Goal: Task Accomplishment & Management: Manage account settings

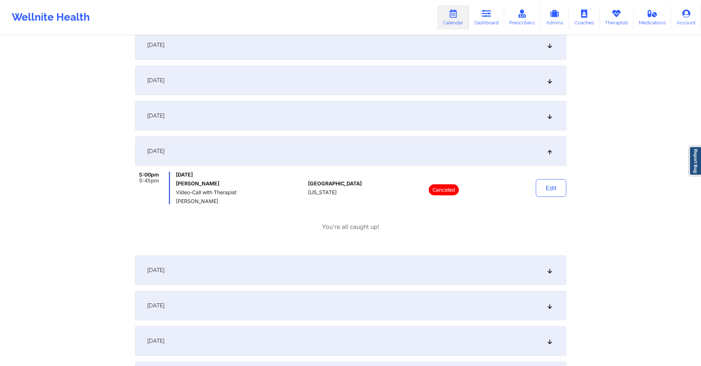
click at [239, 267] on div "October 4, 2025" at bounding box center [350, 269] width 431 height 29
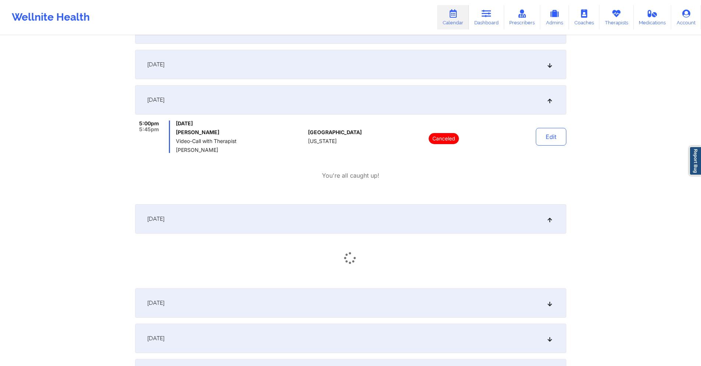
scroll to position [1215, 0]
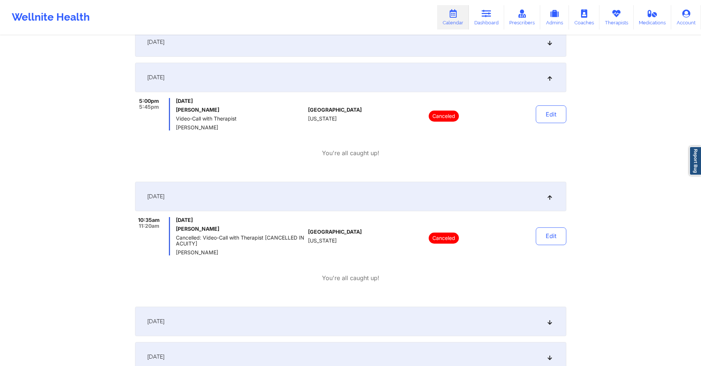
click at [272, 318] on div "October 5, 2025" at bounding box center [350, 320] width 431 height 29
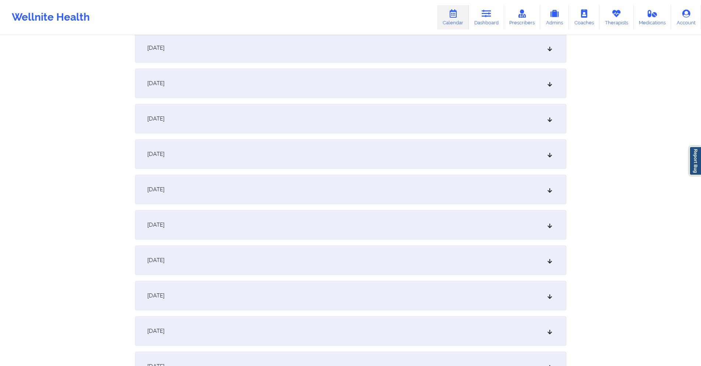
scroll to position [0, 0]
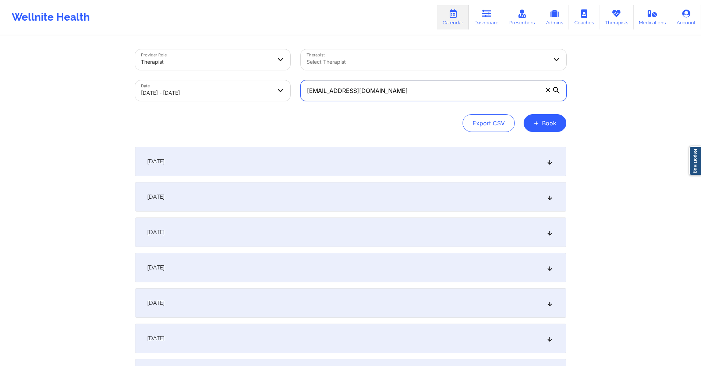
click at [422, 89] on input "ksr8225@nyu.edu" at bounding box center [434, 90] width 266 height 21
paste input "collins9312@gmail.com"
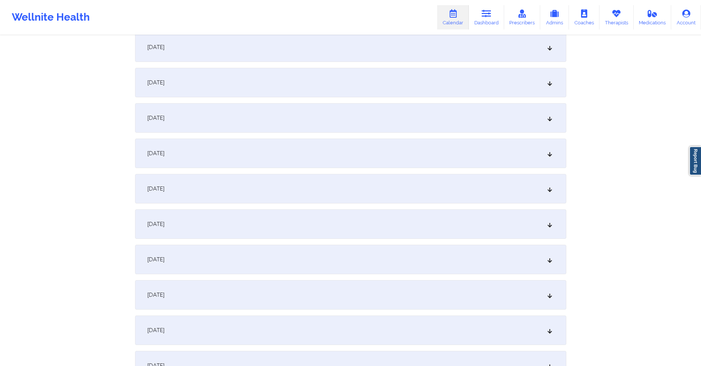
scroll to position [1178, 0]
click at [243, 215] on div "October 6, 2025" at bounding box center [350, 219] width 431 height 29
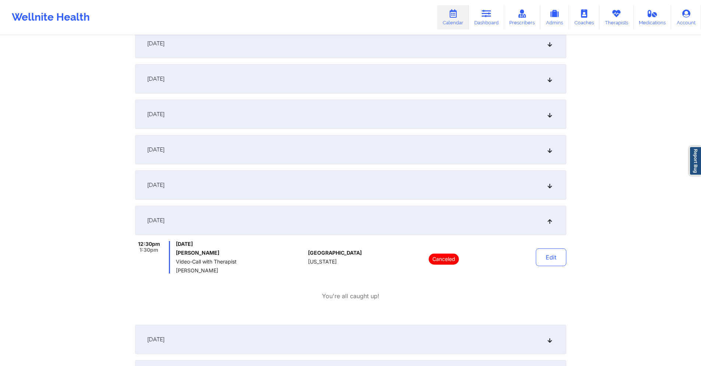
click at [230, 154] on div "October 4, 2025" at bounding box center [350, 149] width 431 height 29
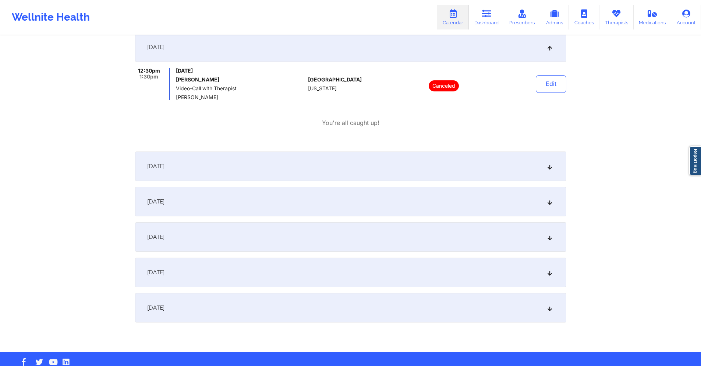
scroll to position [1436, 0]
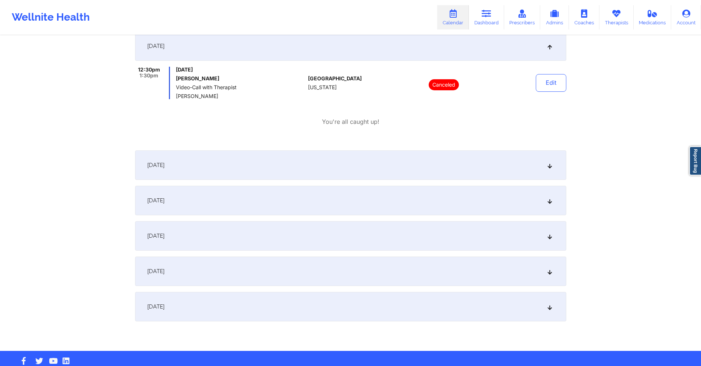
click at [235, 295] on div "October 11, 2025" at bounding box center [350, 306] width 431 height 29
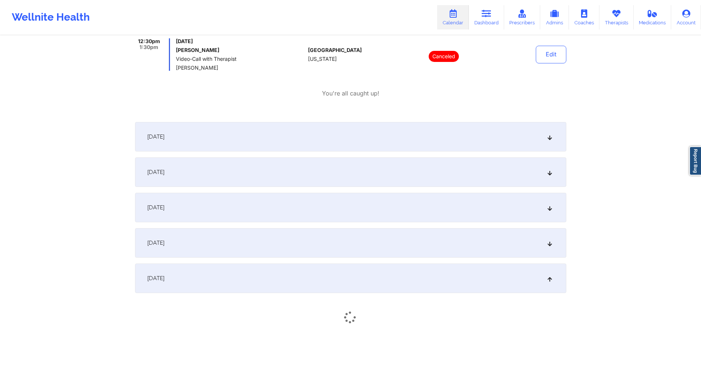
scroll to position [1499, 0]
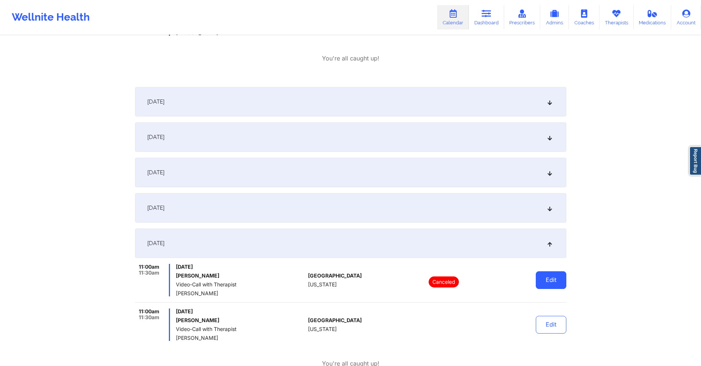
click at [558, 282] on button "Edit" at bounding box center [551, 280] width 31 height 18
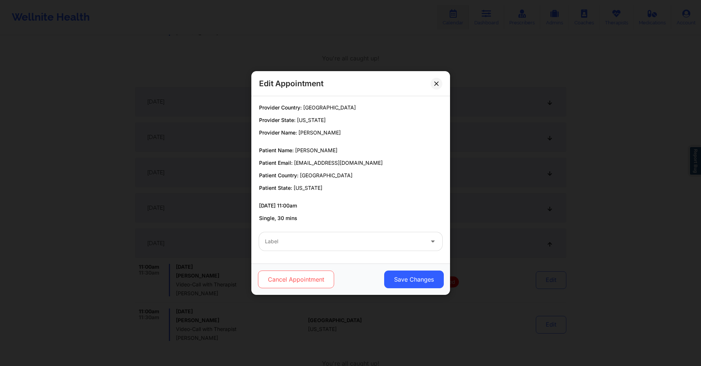
click at [307, 278] on button "Cancel Appointment" at bounding box center [296, 279] width 76 height 18
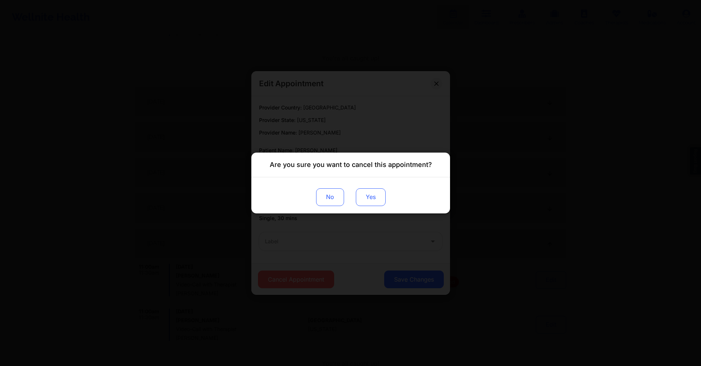
click at [365, 200] on button "Yes" at bounding box center [371, 197] width 30 height 18
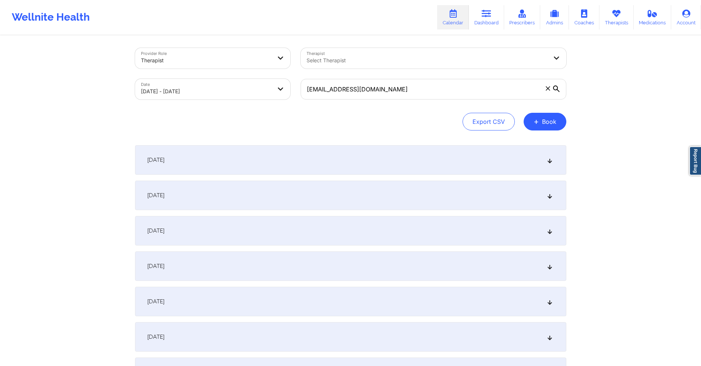
scroll to position [0, 0]
click at [463, 90] on input "kcollins9312@gmail.com" at bounding box center [434, 90] width 266 height 21
paste input "enyajaime35"
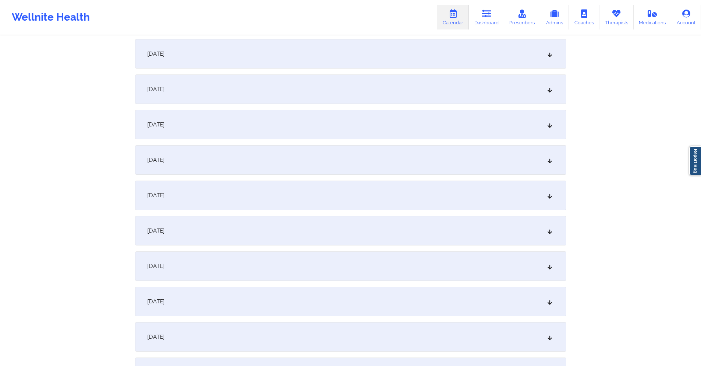
scroll to position [1215, 0]
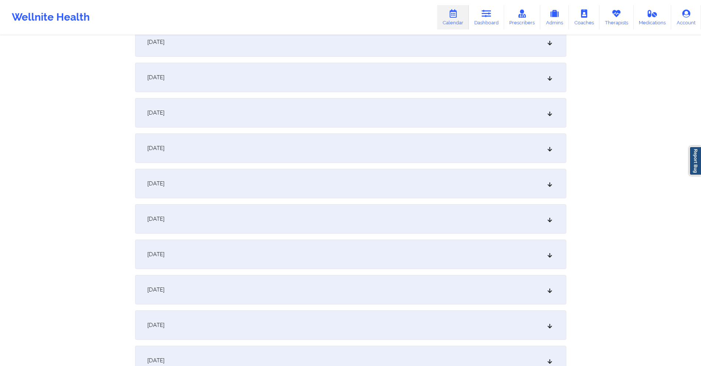
click at [213, 105] on div "October 4, 2025" at bounding box center [350, 112] width 431 height 29
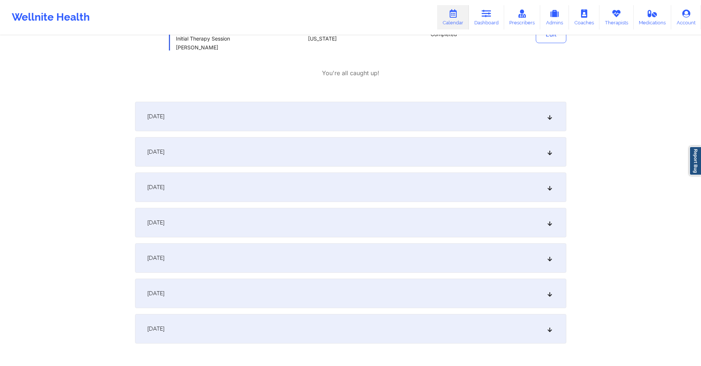
scroll to position [1399, 0]
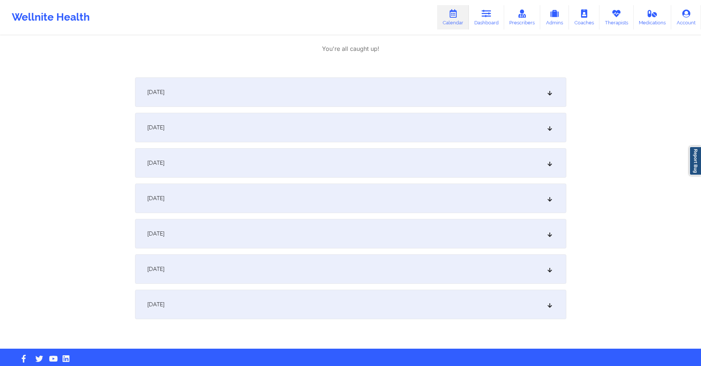
drag, startPoint x: 221, startPoint y: 305, endPoint x: 223, endPoint y: 286, distance: 18.6
click at [221, 305] on div "October 11, 2025" at bounding box center [350, 303] width 431 height 29
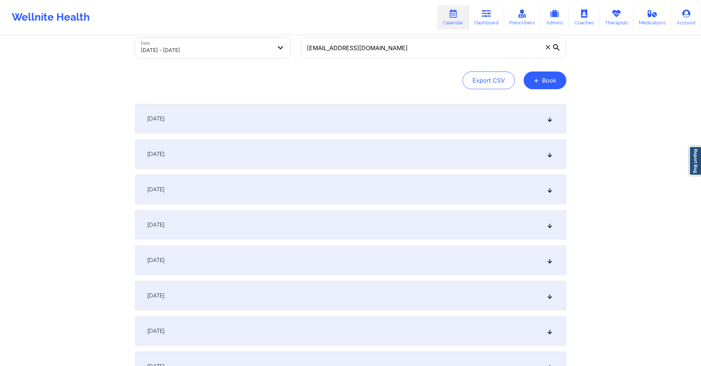
scroll to position [0, 0]
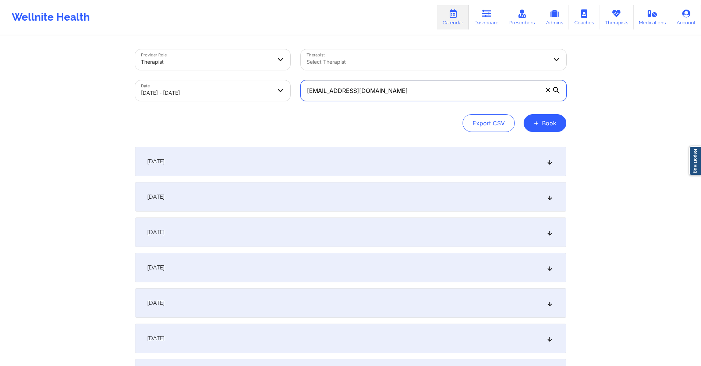
click at [395, 92] on input "kenyajaime352@gmail.com" at bounding box center [434, 90] width 266 height 21
paste input "annabellezakaluk"
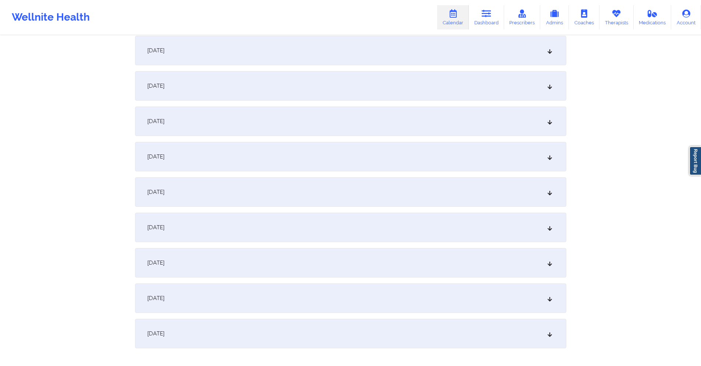
scroll to position [1284, 0]
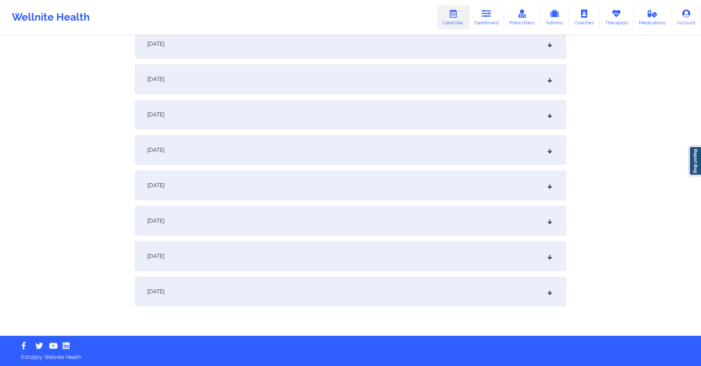
click at [297, 290] on div "October 11, 2025" at bounding box center [350, 290] width 431 height 29
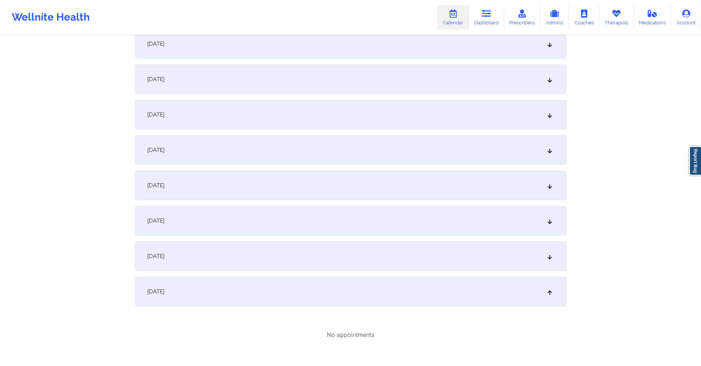
click at [296, 155] on div "October 7, 2025" at bounding box center [350, 149] width 431 height 29
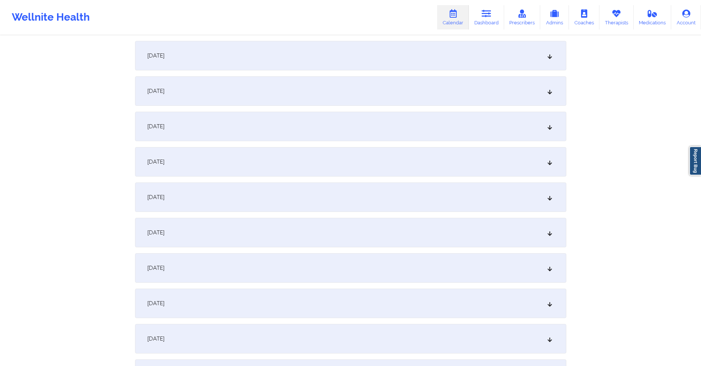
scroll to position [0, 0]
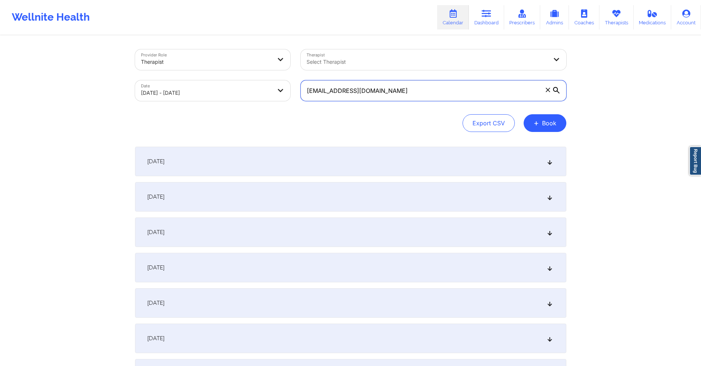
click at [420, 94] on input "annabellezakaluk@gmail.com" at bounding box center [434, 90] width 266 height 21
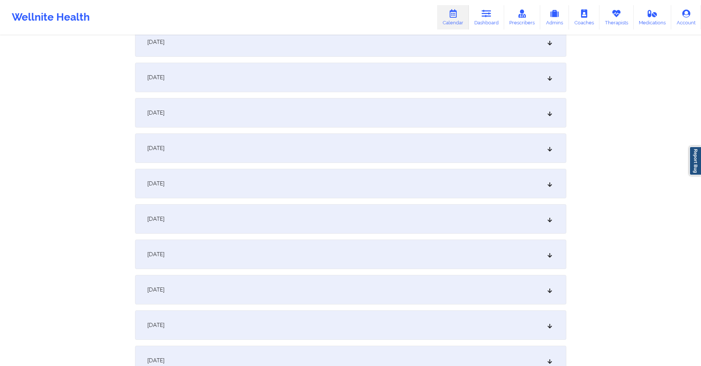
scroll to position [1284, 0]
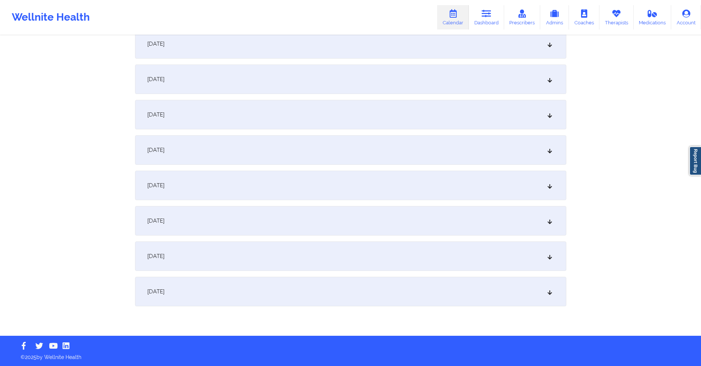
type input "annabellezakaluk@gmail.co"
click at [302, 280] on div "October 11, 2025" at bounding box center [350, 290] width 431 height 29
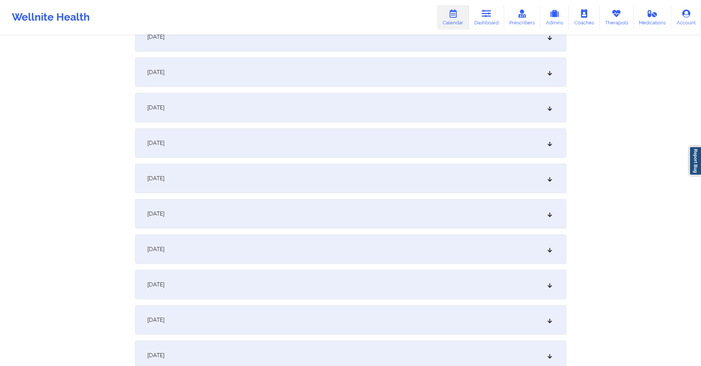
scroll to position [230, 0]
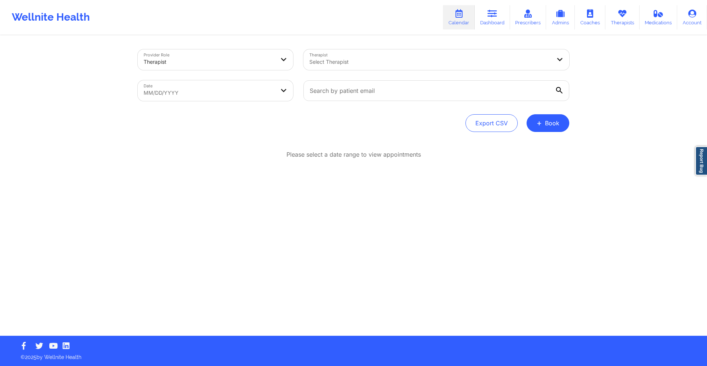
click at [257, 90] on body "Wellnite Health Calendar Dashboard Prescribers Admins Coaches Therapists Medica…" at bounding box center [353, 183] width 707 height 366
select select "2025-8"
select select "2025-9"
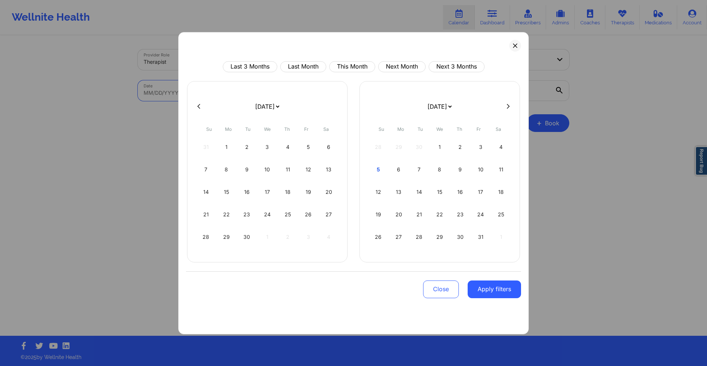
click at [225, 147] on div "1" at bounding box center [226, 147] width 19 height 21
select select "2025-8"
select select "2025-9"
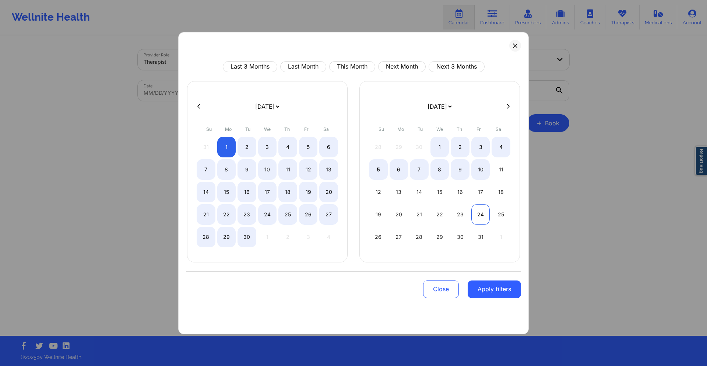
select select "2025-8"
select select "2025-9"
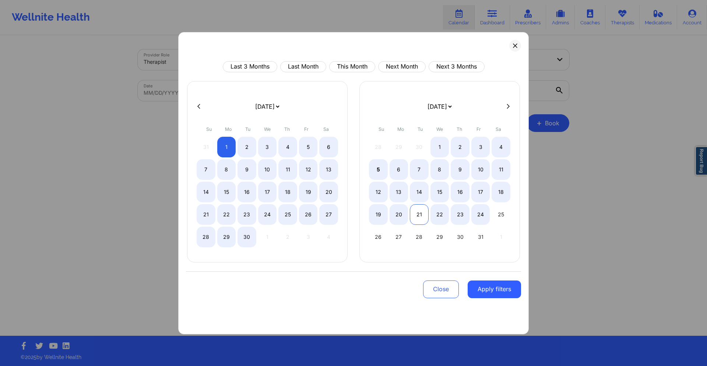
select select "2025-8"
select select "2025-9"
select select "2025-8"
select select "2025-9"
click at [498, 190] on div "18" at bounding box center [500, 191] width 19 height 21
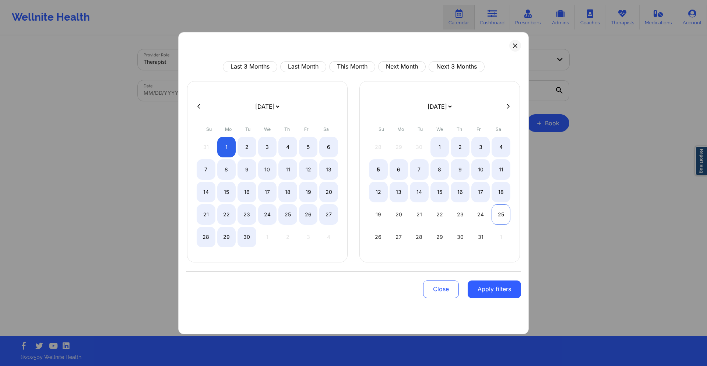
select select "2025-8"
select select "2025-9"
click at [493, 290] on button "Apply filters" at bounding box center [494, 289] width 53 height 18
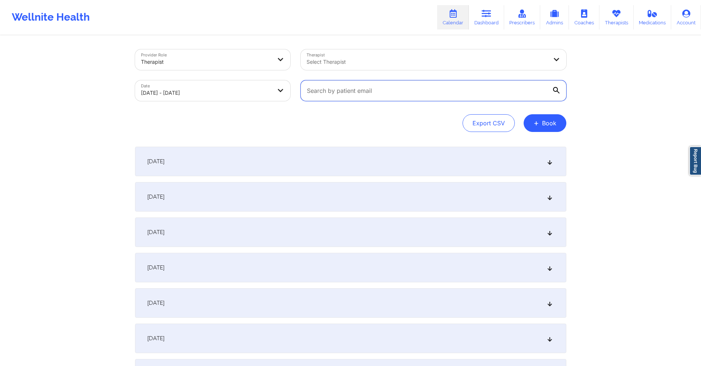
paste input "annabellezakaluk@gmail.com"
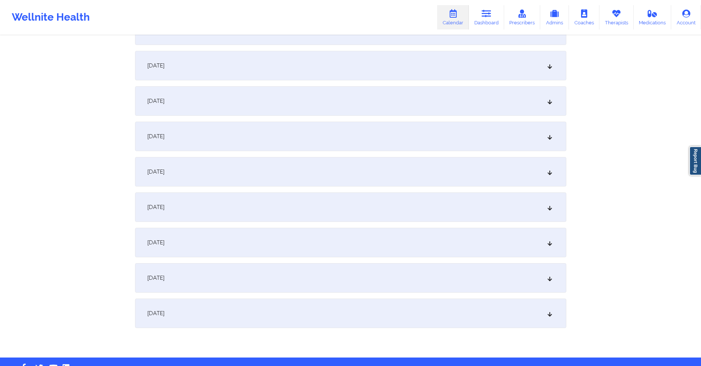
scroll to position [1531, 0]
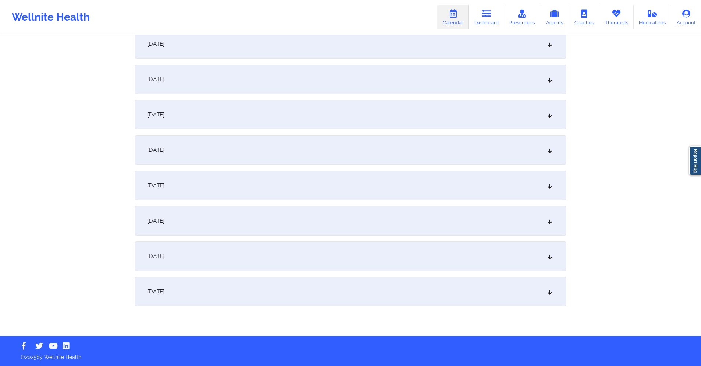
click at [275, 52] on div "October 11, 2025" at bounding box center [350, 43] width 431 height 29
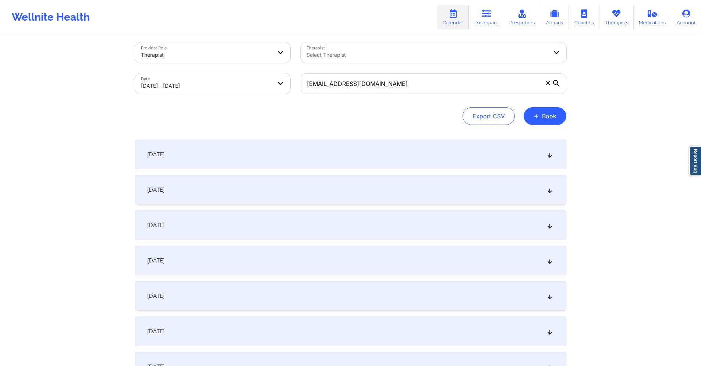
scroll to position [0, 0]
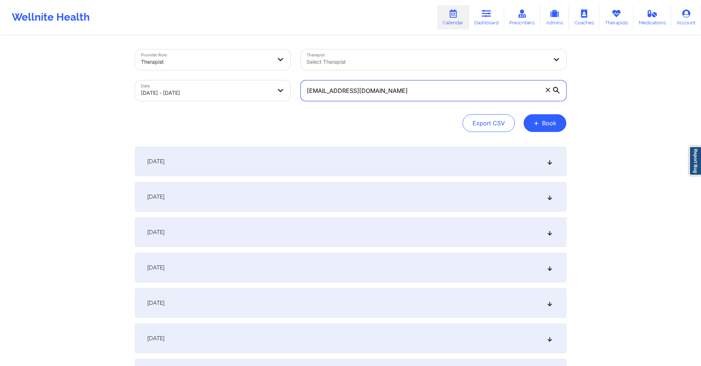
click at [402, 89] on input "annabellezakaluk@gmail.com" at bounding box center [434, 90] width 266 height 21
paste input "rianna.moustapha"
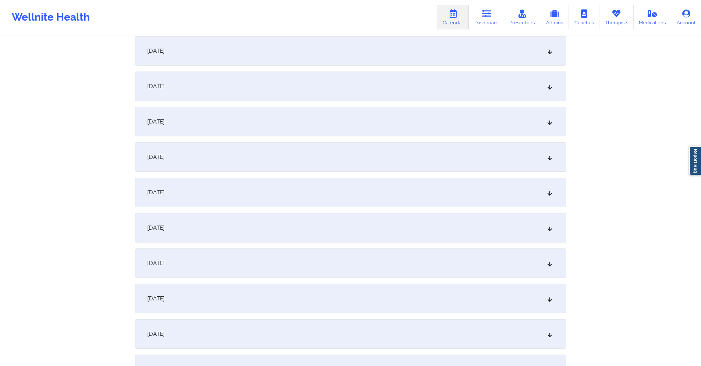
scroll to position [810, 0]
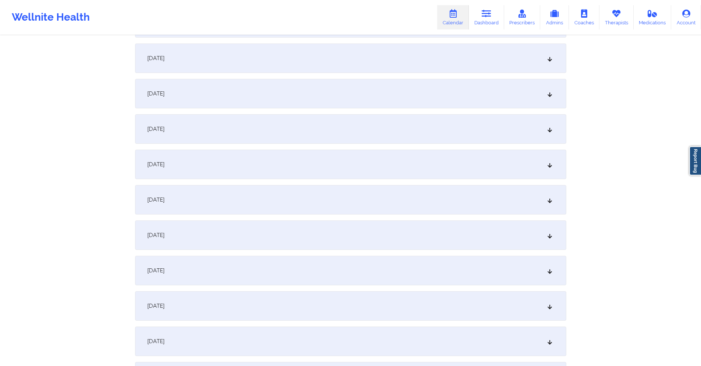
type input "[EMAIL_ADDRESS][DOMAIN_NAME]"
click at [304, 87] on div "September 22, 2025" at bounding box center [350, 93] width 431 height 29
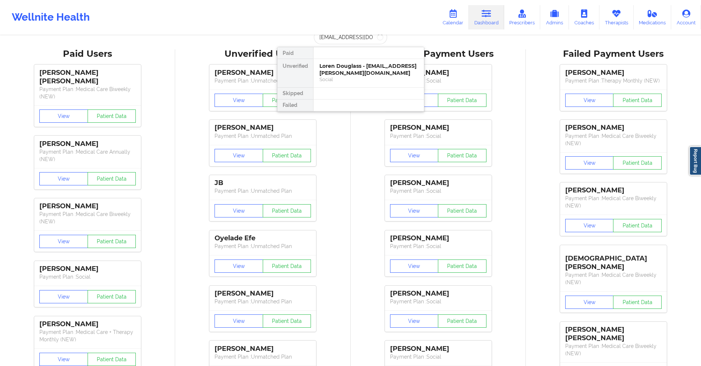
scroll to position [0, 14]
click at [351, 73] on div "Rianna Moustapha - [EMAIL_ADDRESS][PERSON_NAME][DOMAIN_NAME]" at bounding box center [369, 73] width 99 height 21
